Goal: Information Seeking & Learning: Learn about a topic

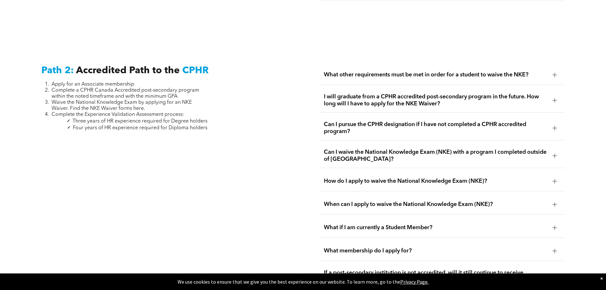
scroll to position [1012, 0]
click at [473, 89] on div "I will graduate from a CPHR accredited post-secondary program in the future. Ho…" at bounding box center [442, 101] width 246 height 25
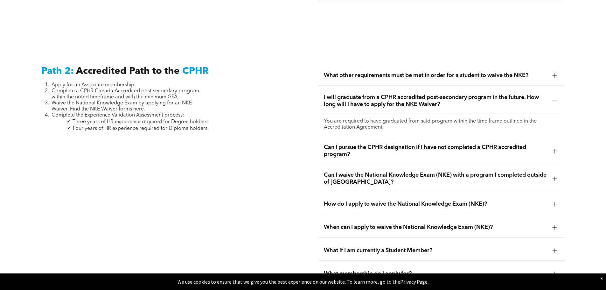
click at [471, 89] on div "I will graduate from a CPHR accredited post-secondary program in the future. Ho…" at bounding box center [442, 101] width 246 height 25
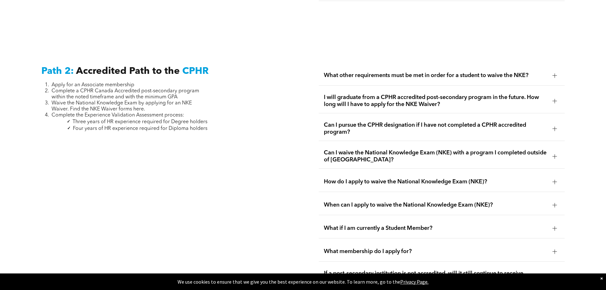
click at [462, 72] on span "What other requirements must be met in order for a student to waive the NKE?" at bounding box center [436, 75] width 224 height 7
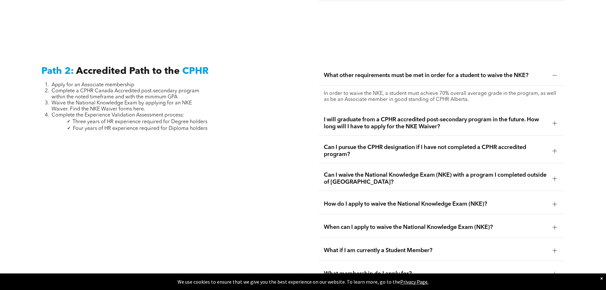
click at [462, 72] on span "What other requirements must be met in order for a student to waive the NKE?" at bounding box center [436, 75] width 224 height 7
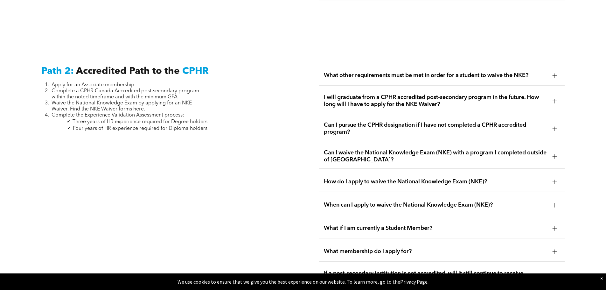
click at [329, 122] on span "Can I pursue the CPHR designation if I have not completed a CPHR accredited pro…" at bounding box center [436, 129] width 224 height 14
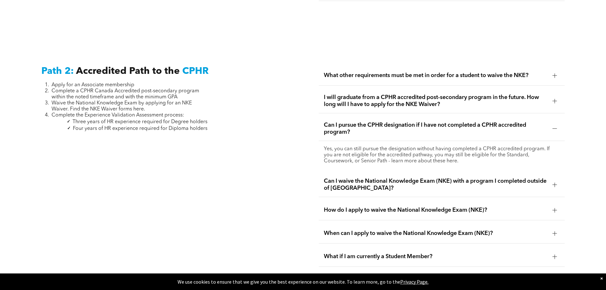
click at [329, 122] on span "Can I pursue the CPHR designation if I have not completed a CPHR accredited pro…" at bounding box center [436, 129] width 224 height 14
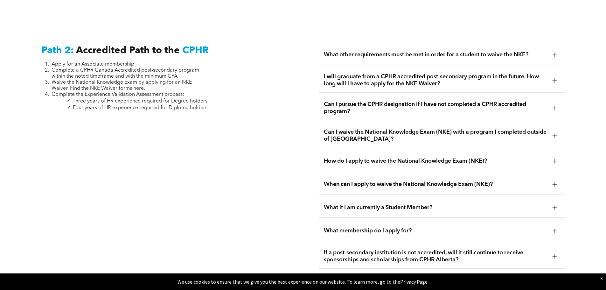
scroll to position [1044, 0]
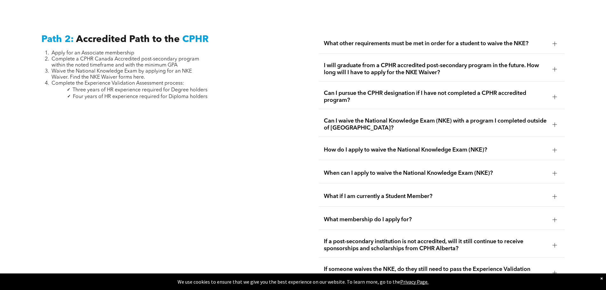
click at [329, 117] on span "Can I waive the National Knowledge Exam (NKE) with a program I completed outsid…" at bounding box center [436, 124] width 224 height 14
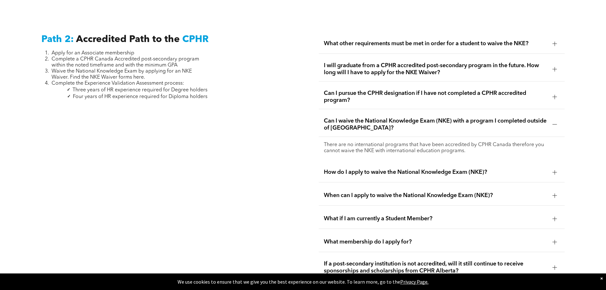
click at [347, 117] on span "Can I waive the National Knowledge Exam (NKE) with a program I completed outsid…" at bounding box center [436, 124] width 224 height 14
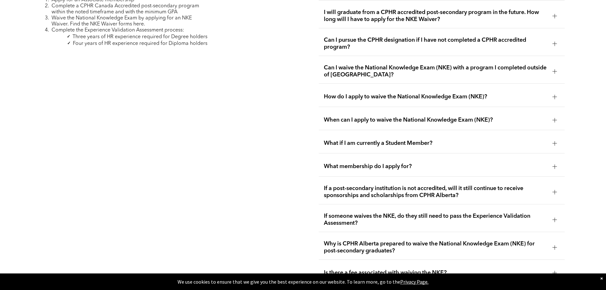
scroll to position [1107, 0]
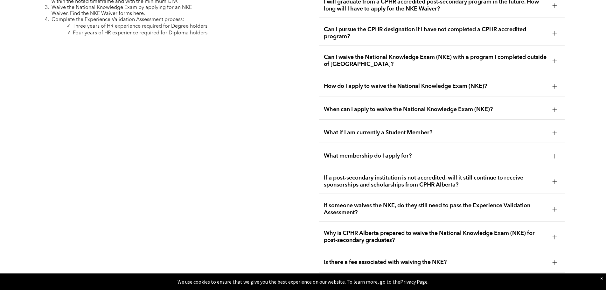
click at [358, 83] on span "How do I apply to waive the National Knowledge Exam (NKE)?" at bounding box center [436, 86] width 224 height 7
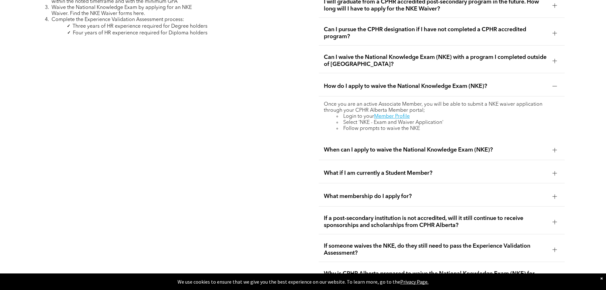
click at [358, 83] on span "How do I apply to waive the National Knowledge Exam (NKE)?" at bounding box center [436, 86] width 224 height 7
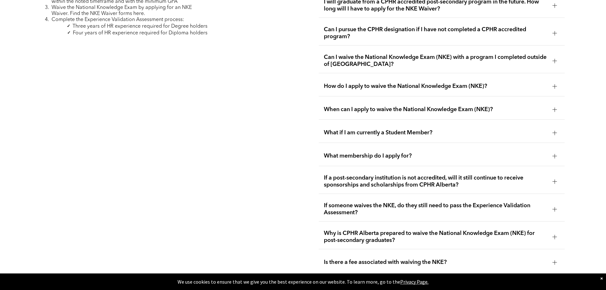
scroll to position [1139, 0]
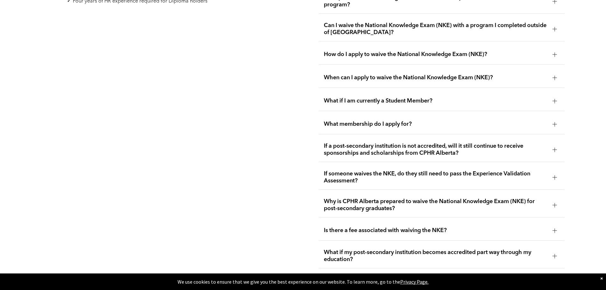
click at [338, 121] on span "What membership do I apply for?" at bounding box center [436, 124] width 224 height 7
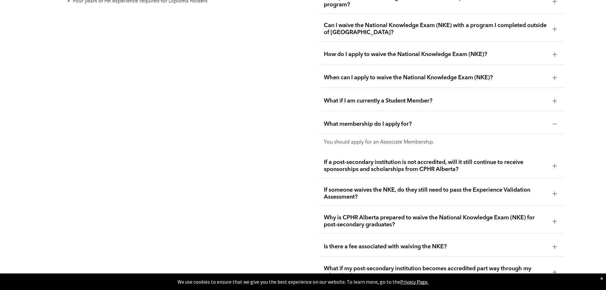
click at [338, 121] on span "What membership do I apply for?" at bounding box center [436, 124] width 224 height 7
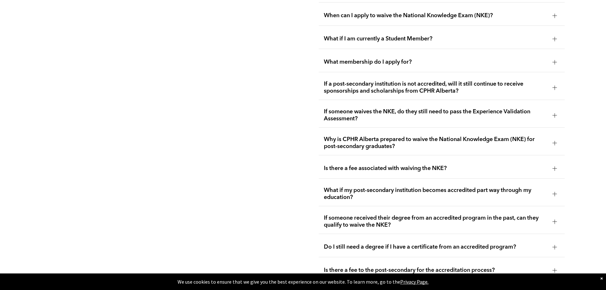
scroll to position [1203, 0]
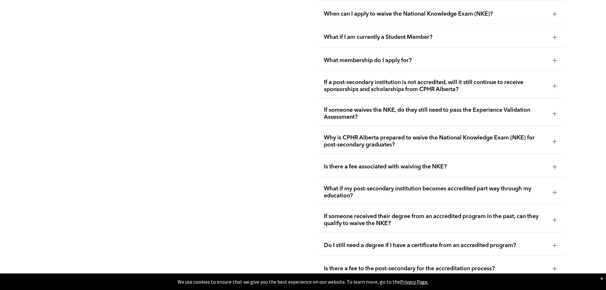
click at [341, 107] on span "If someone waives the NKE, do they still need to pass the Experience Validation…" at bounding box center [436, 114] width 224 height 14
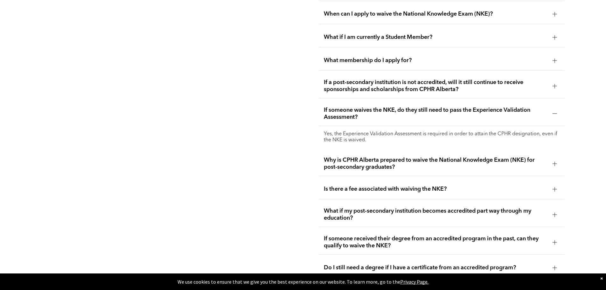
click at [341, 107] on span "If someone waives the NKE, do they still need to pass the Experience Validation…" at bounding box center [436, 114] width 224 height 14
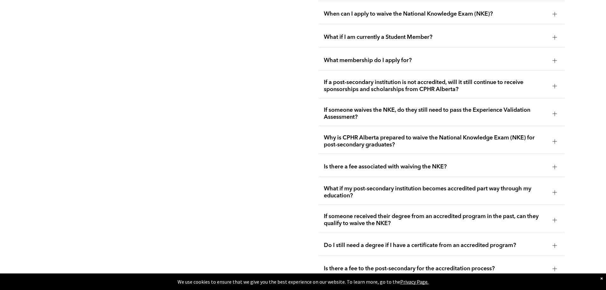
click at [345, 129] on div "Why is CPHR Alberta prepared to waive the National Knowledge Exam (NKE) for pos…" at bounding box center [442, 141] width 246 height 25
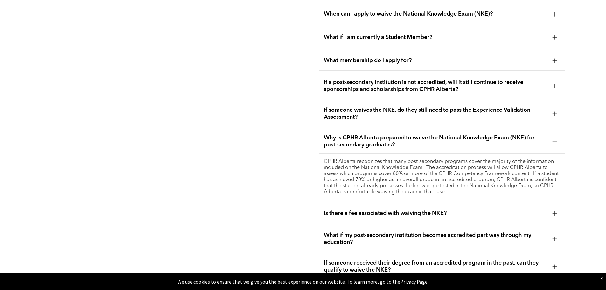
click at [345, 129] on div "Why is CPHR Alberta prepared to waive the National Knowledge Exam (NKE) for pos…" at bounding box center [442, 141] width 246 height 25
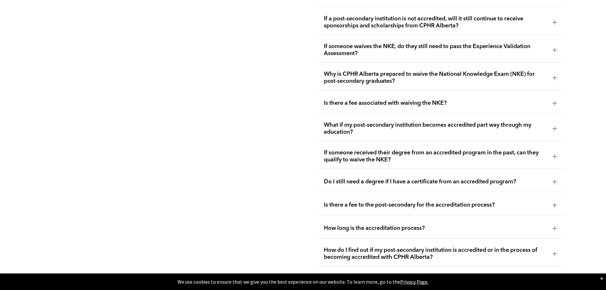
scroll to position [1298, 0]
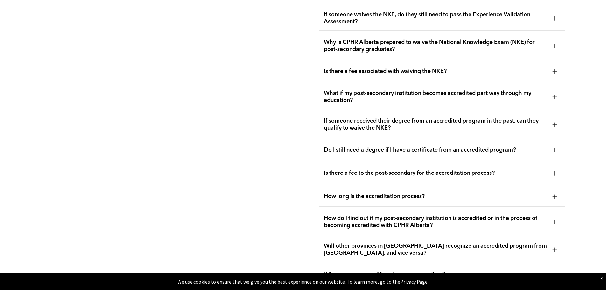
click at [337, 146] on span "Do I still need a degree if I have a certificate from an accredited program?" at bounding box center [436, 149] width 224 height 7
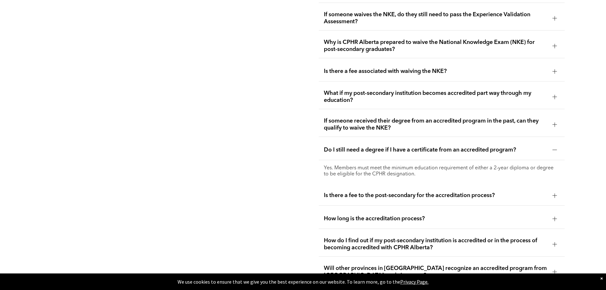
click at [337, 146] on span "Do I still need a degree if I have a certificate from an accredited program?" at bounding box center [436, 149] width 224 height 7
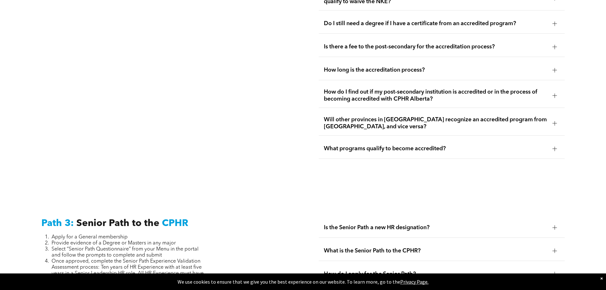
scroll to position [1426, 0]
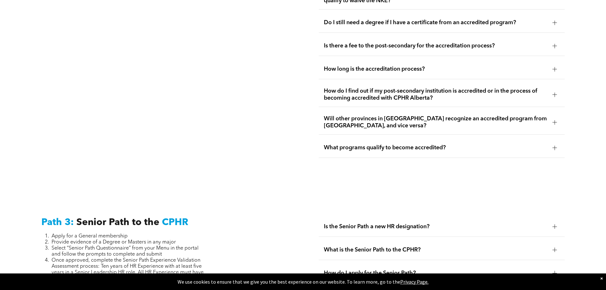
click at [358, 115] on span "Will other provinces in [GEOGRAPHIC_DATA] recognize an accredited program from …" at bounding box center [436, 122] width 224 height 14
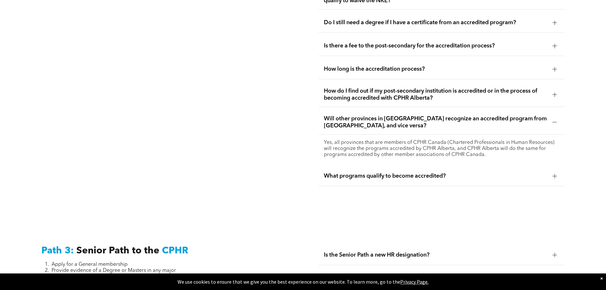
click at [358, 115] on span "Will other provinces in [GEOGRAPHIC_DATA] recognize an accredited program from …" at bounding box center [436, 122] width 224 height 14
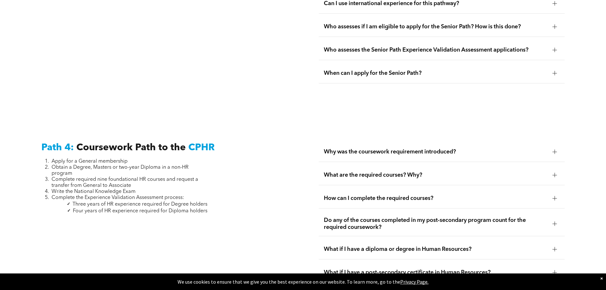
scroll to position [1808, 0]
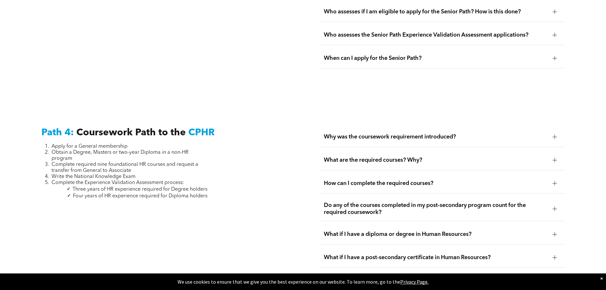
click at [331, 133] on span "Why was the coursework requirement introduced?" at bounding box center [436, 136] width 224 height 7
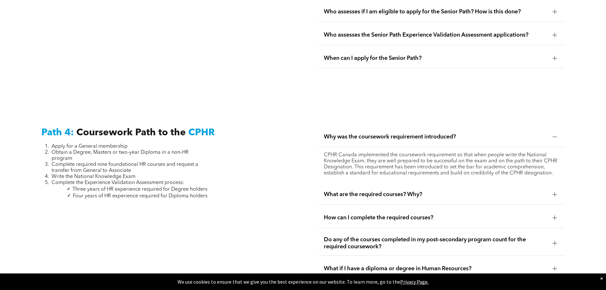
click at [331, 133] on span "Why was the coursework requirement introduced?" at bounding box center [436, 136] width 224 height 7
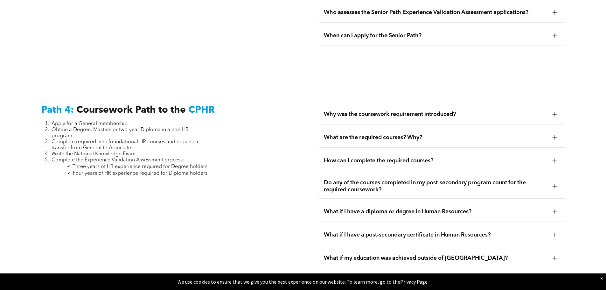
scroll to position [1839, 0]
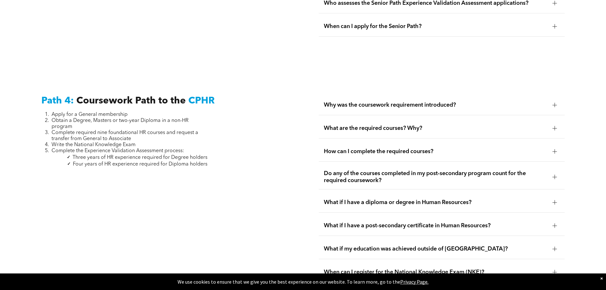
click at [328, 125] on span "What are the required courses? Why?" at bounding box center [436, 128] width 224 height 7
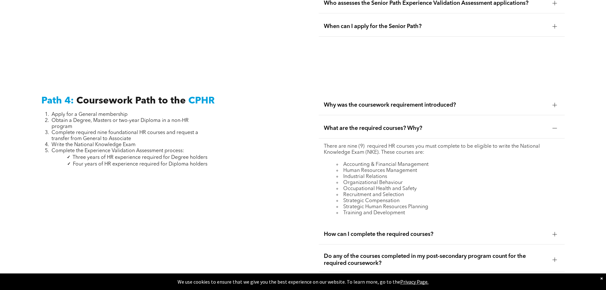
click at [328, 125] on span "What are the required courses? Why?" at bounding box center [436, 128] width 224 height 7
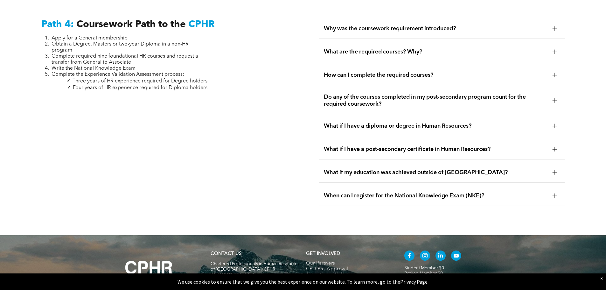
scroll to position [1935, 0]
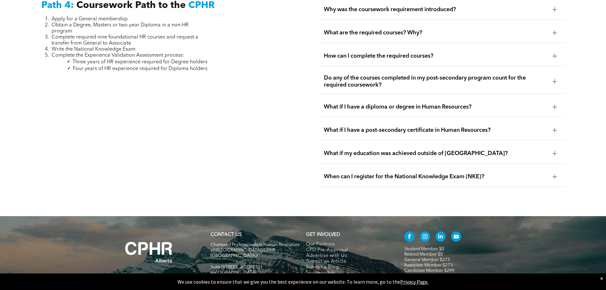
click at [339, 100] on div "What if I have a diploma or degree in Human Resources?" at bounding box center [442, 107] width 246 height 20
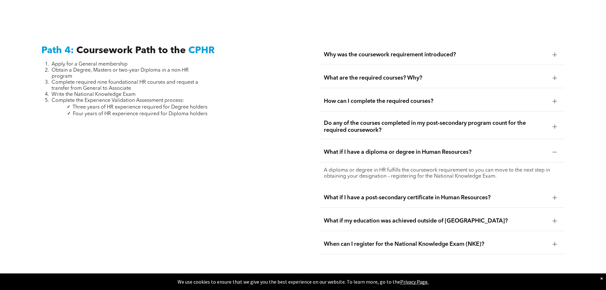
scroll to position [1871, 0]
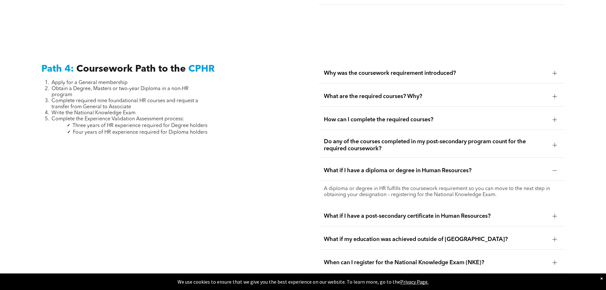
click at [435, 167] on span "What if I have a diploma or degree in Human Resources?" at bounding box center [436, 170] width 224 height 7
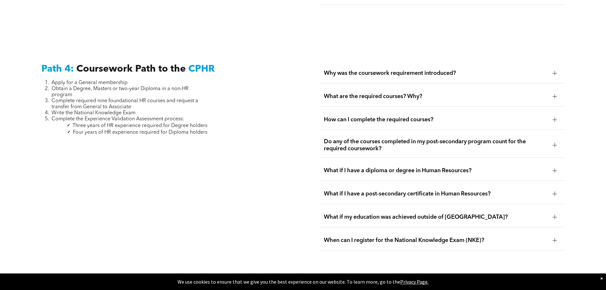
click at [429, 184] on div "What if I have a post-secondary certificate in Human Resources?" at bounding box center [442, 194] width 246 height 20
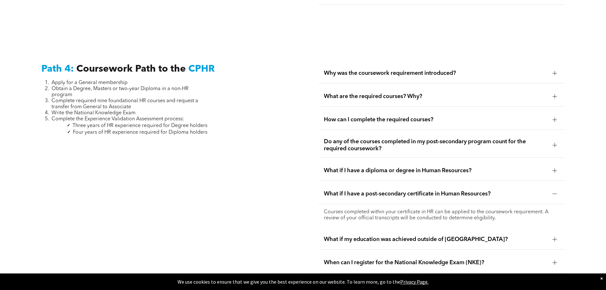
click at [429, 184] on div "What if I have a post-secondary certificate in Human Resources?" at bounding box center [442, 194] width 246 height 20
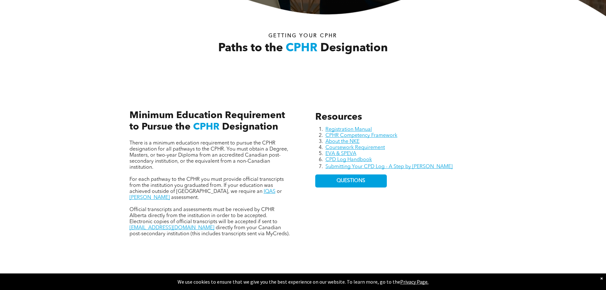
scroll to position [27, 0]
